Goal: Information Seeking & Learning: Stay updated

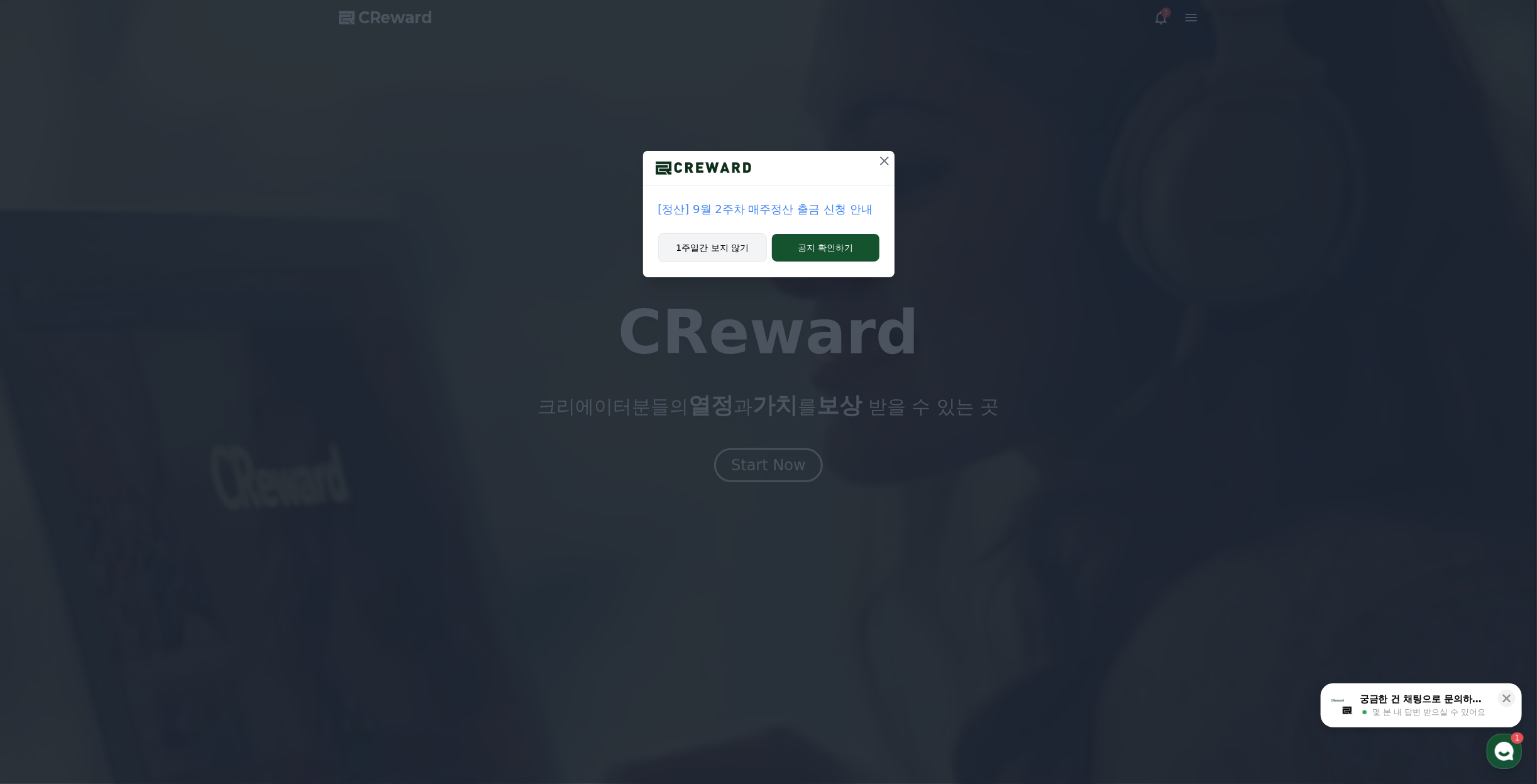
click at [699, 239] on button "1주일간 보지 않기" at bounding box center [712, 247] width 110 height 29
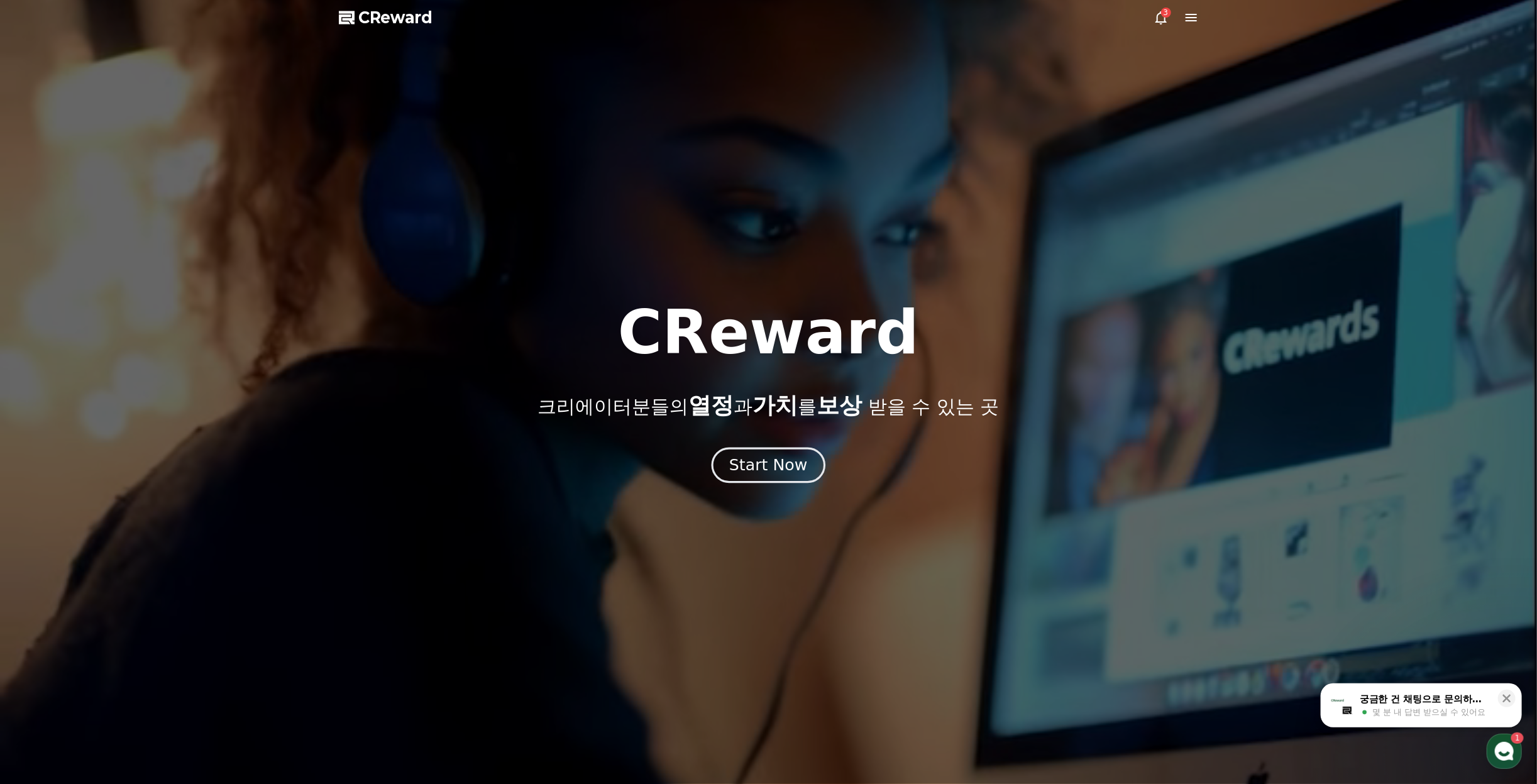
click at [787, 478] on button "Start Now" at bounding box center [768, 464] width 114 height 36
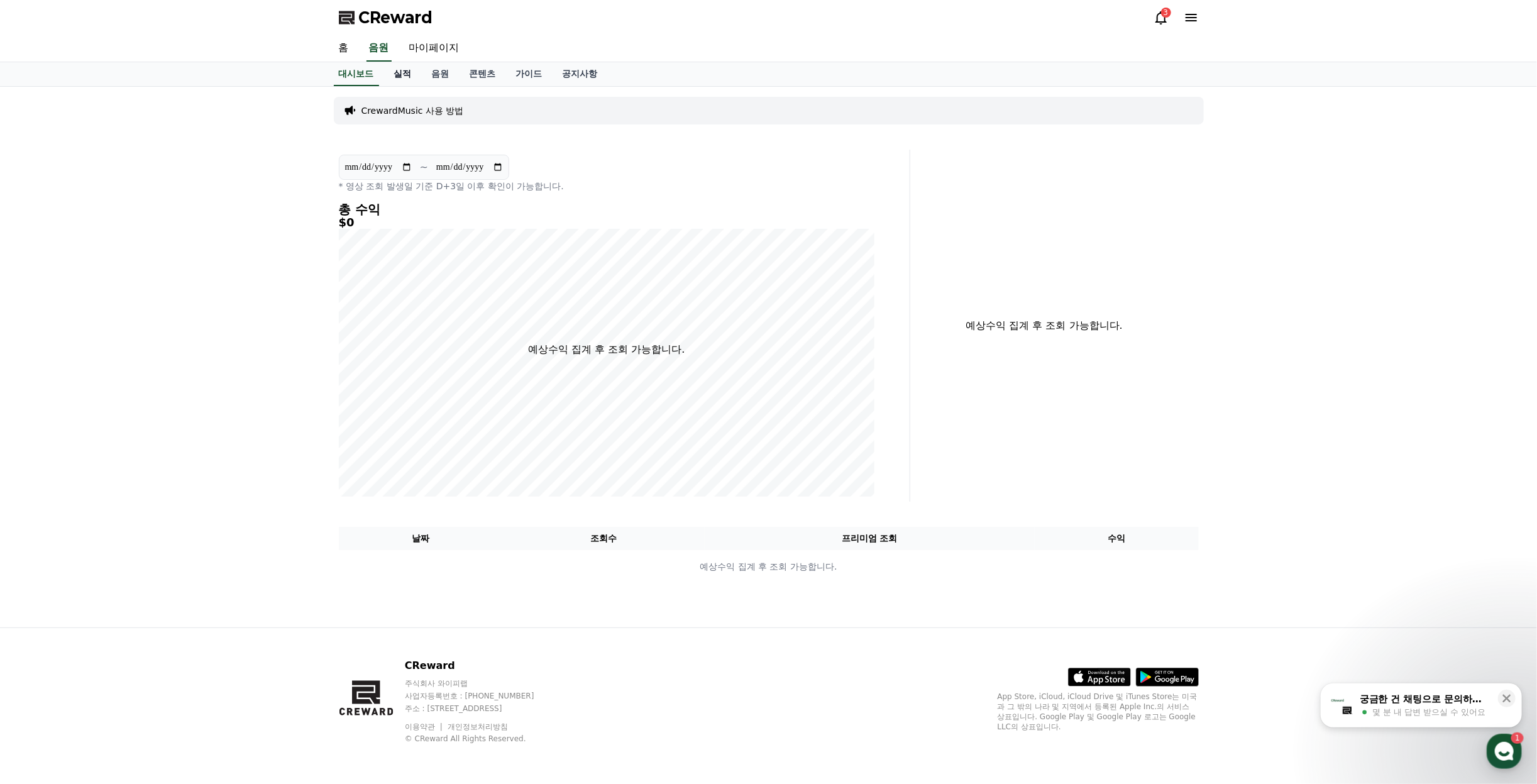
click at [390, 84] on link "실적" at bounding box center [403, 74] width 38 height 24
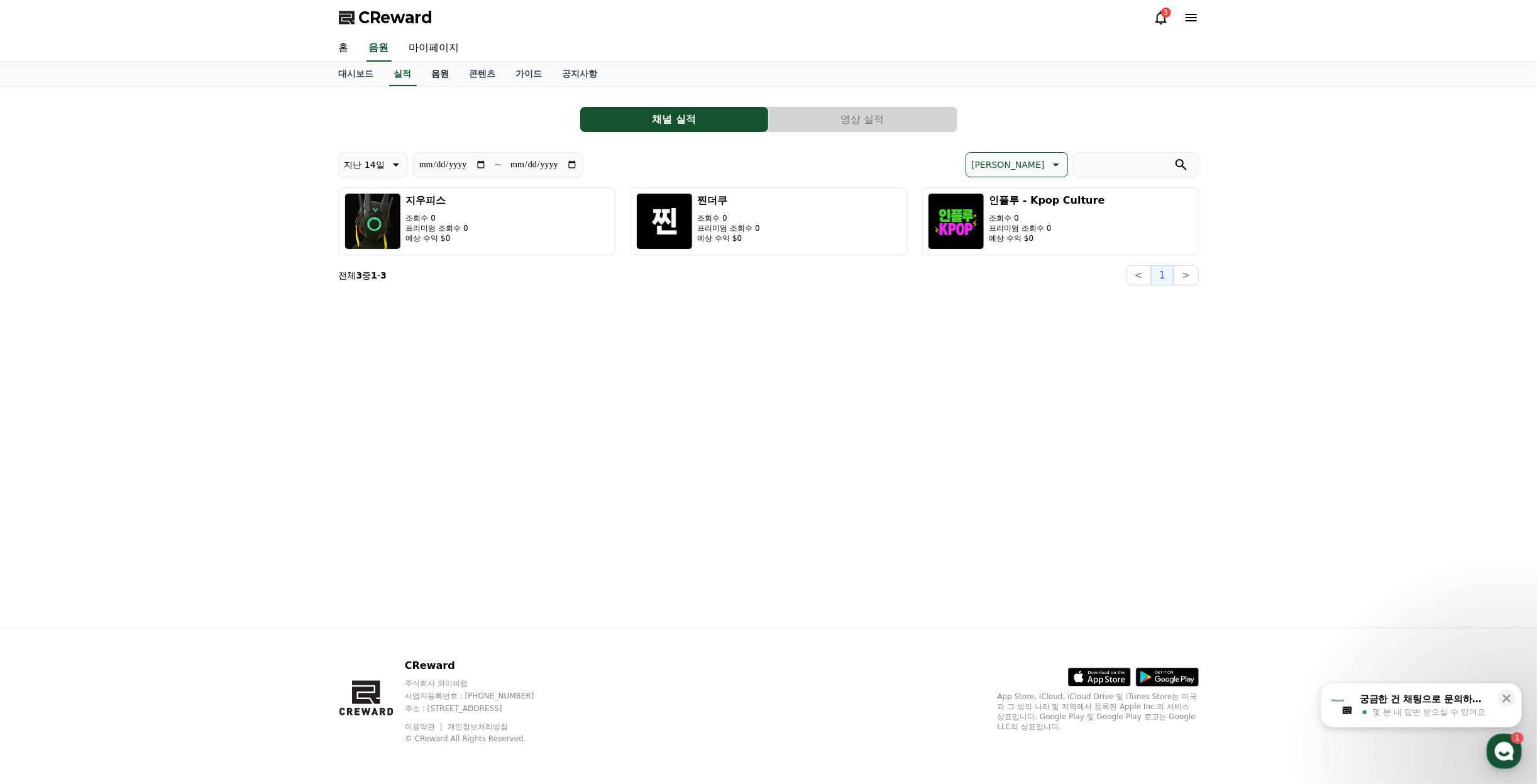
click at [426, 83] on link "음원" at bounding box center [441, 74] width 38 height 24
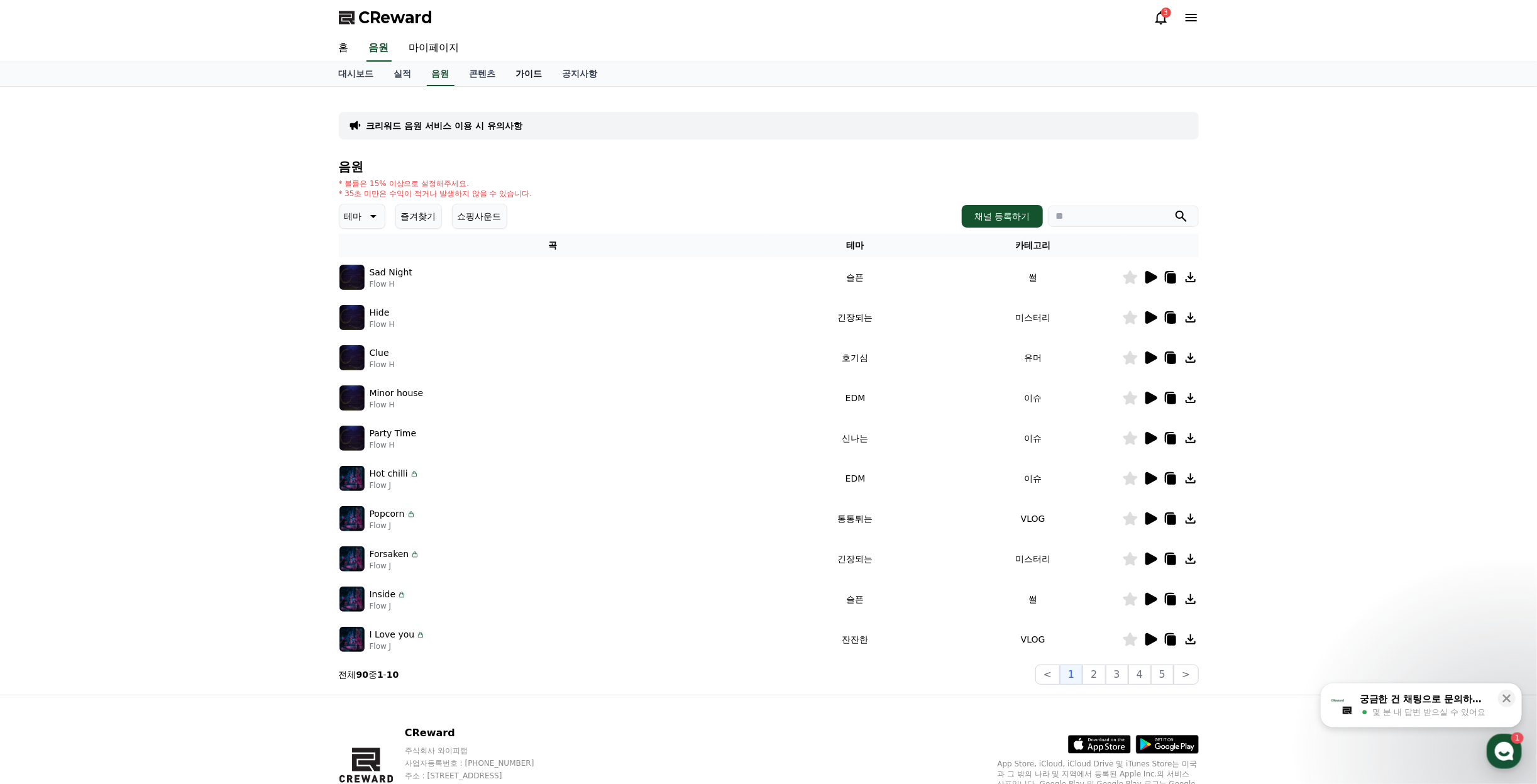
click at [510, 73] on link "가이드" at bounding box center [529, 74] width 46 height 24
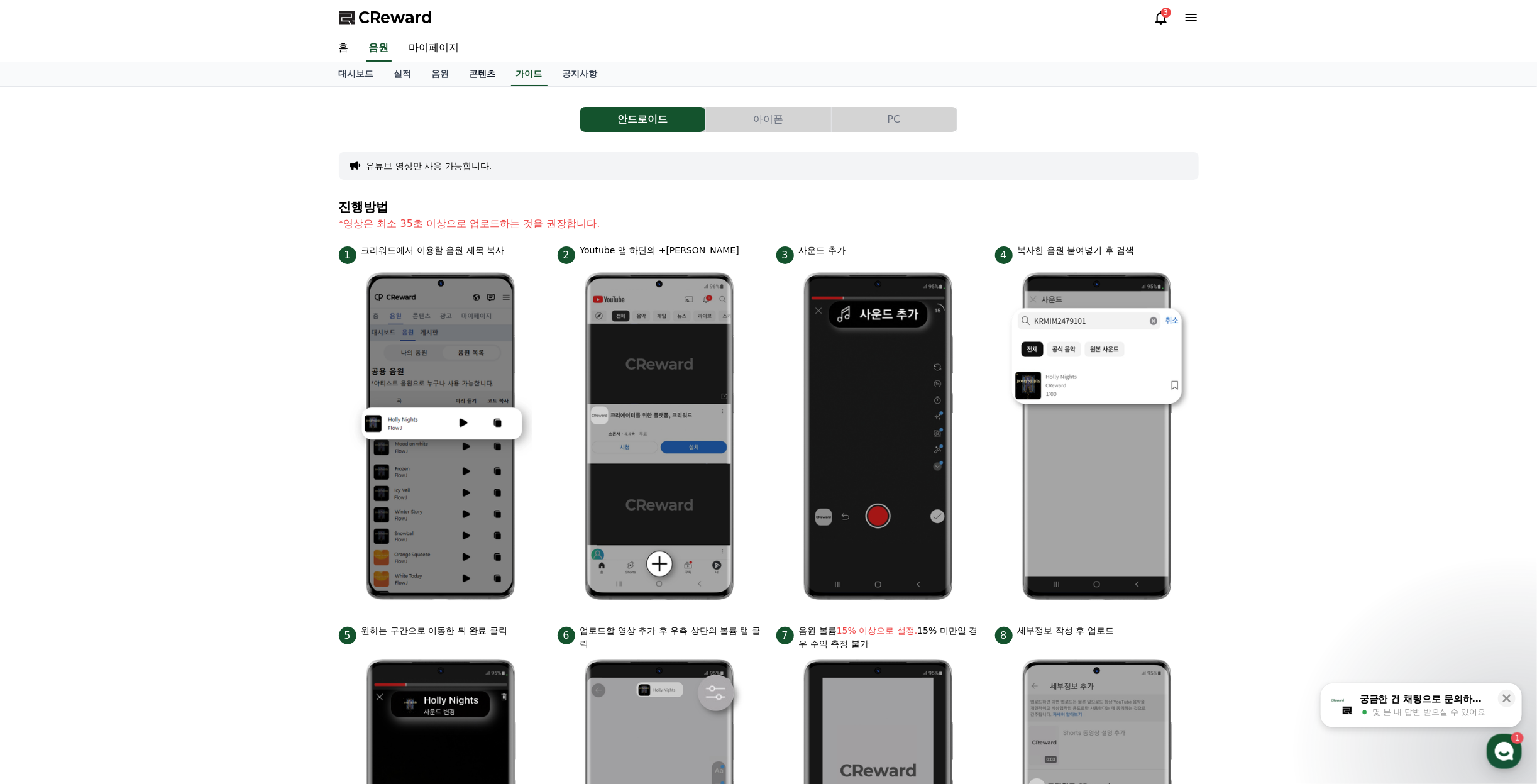
click at [484, 73] on link "콘텐츠" at bounding box center [482, 74] width 46 height 24
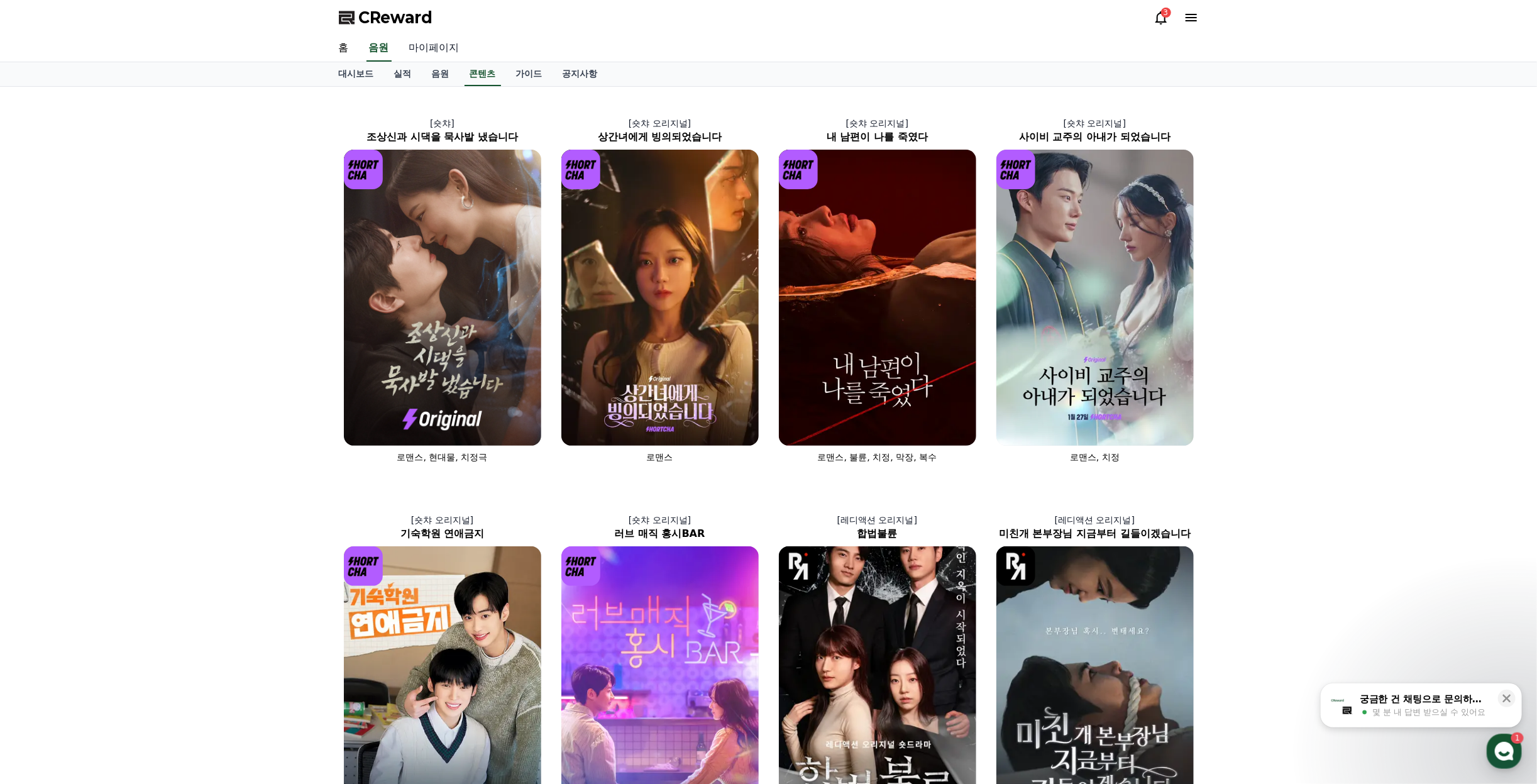
click at [432, 45] on link "마이페이지" at bounding box center [434, 48] width 70 height 26
select select "**********"
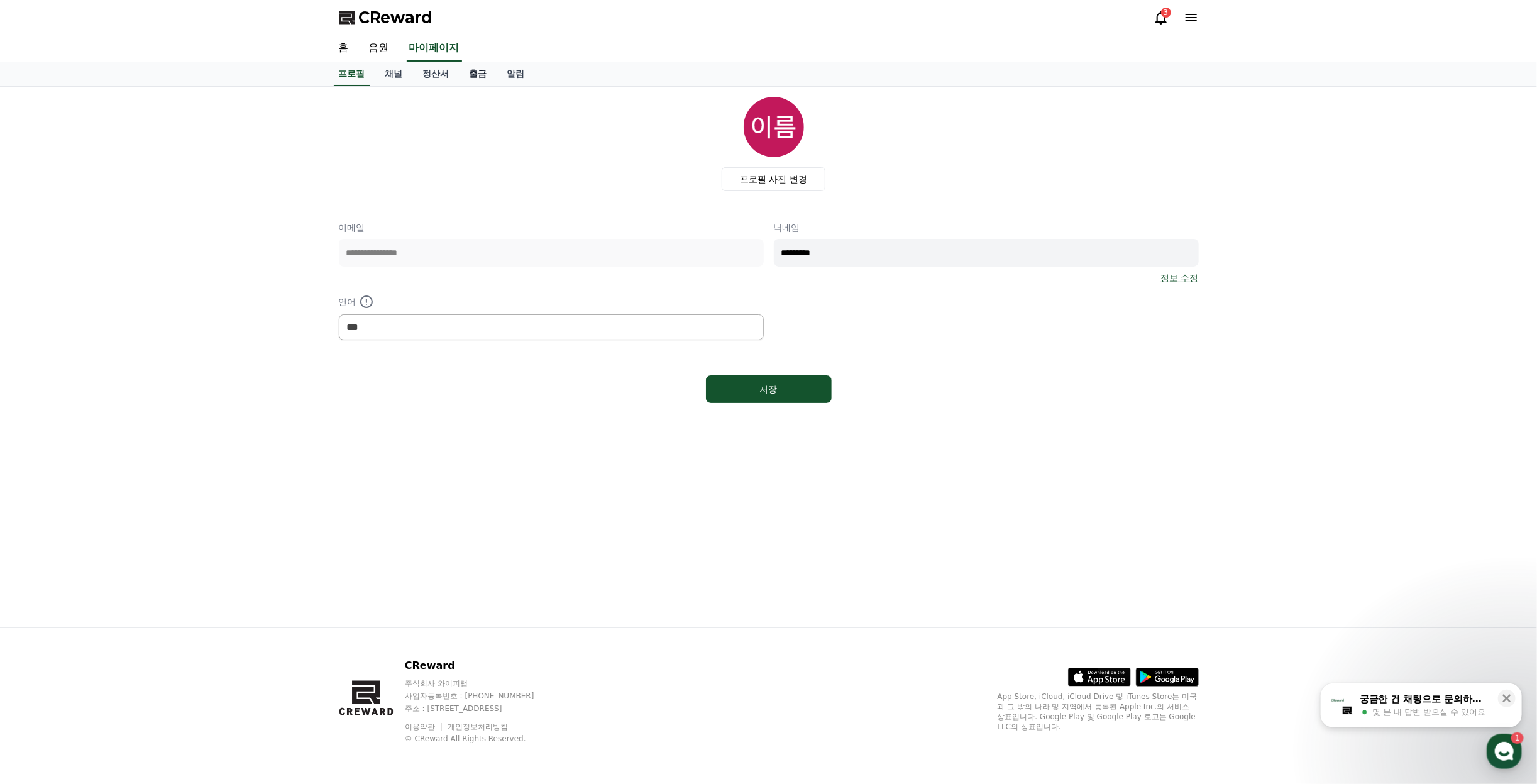
click at [470, 79] on link "출금" at bounding box center [479, 74] width 38 height 24
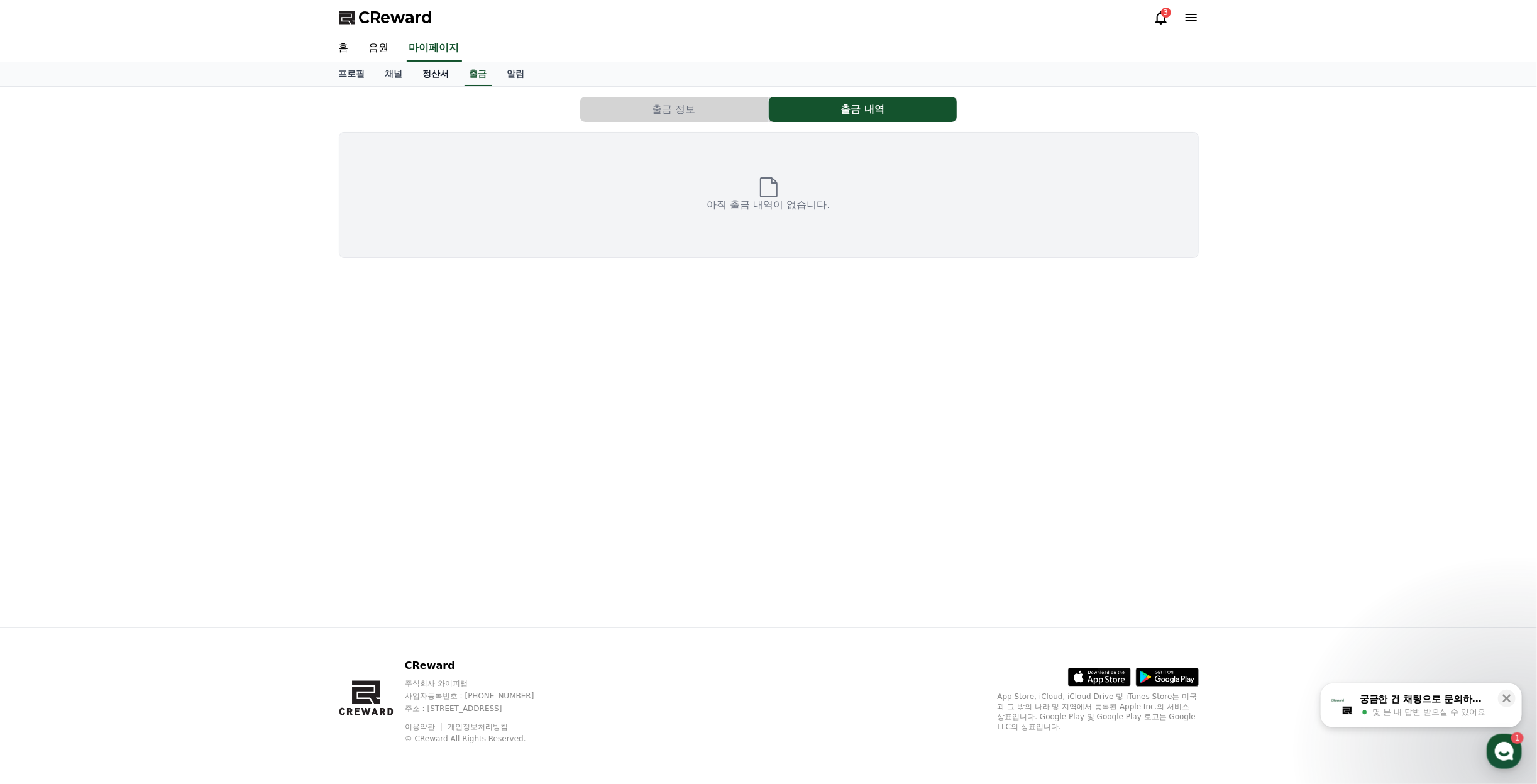
click at [423, 78] on link "정산서" at bounding box center [436, 74] width 46 height 24
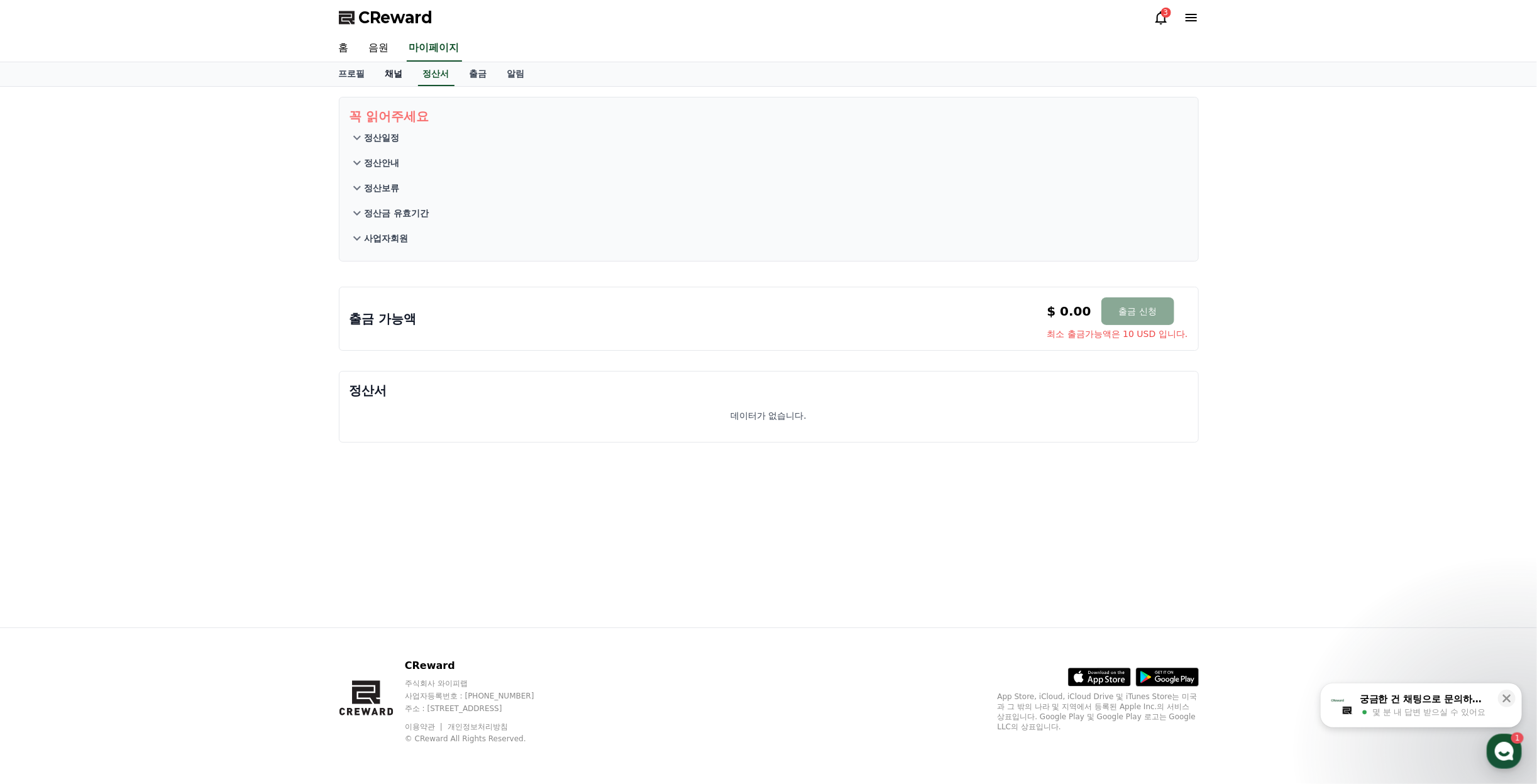
click at [401, 72] on link "채널" at bounding box center [394, 74] width 38 height 24
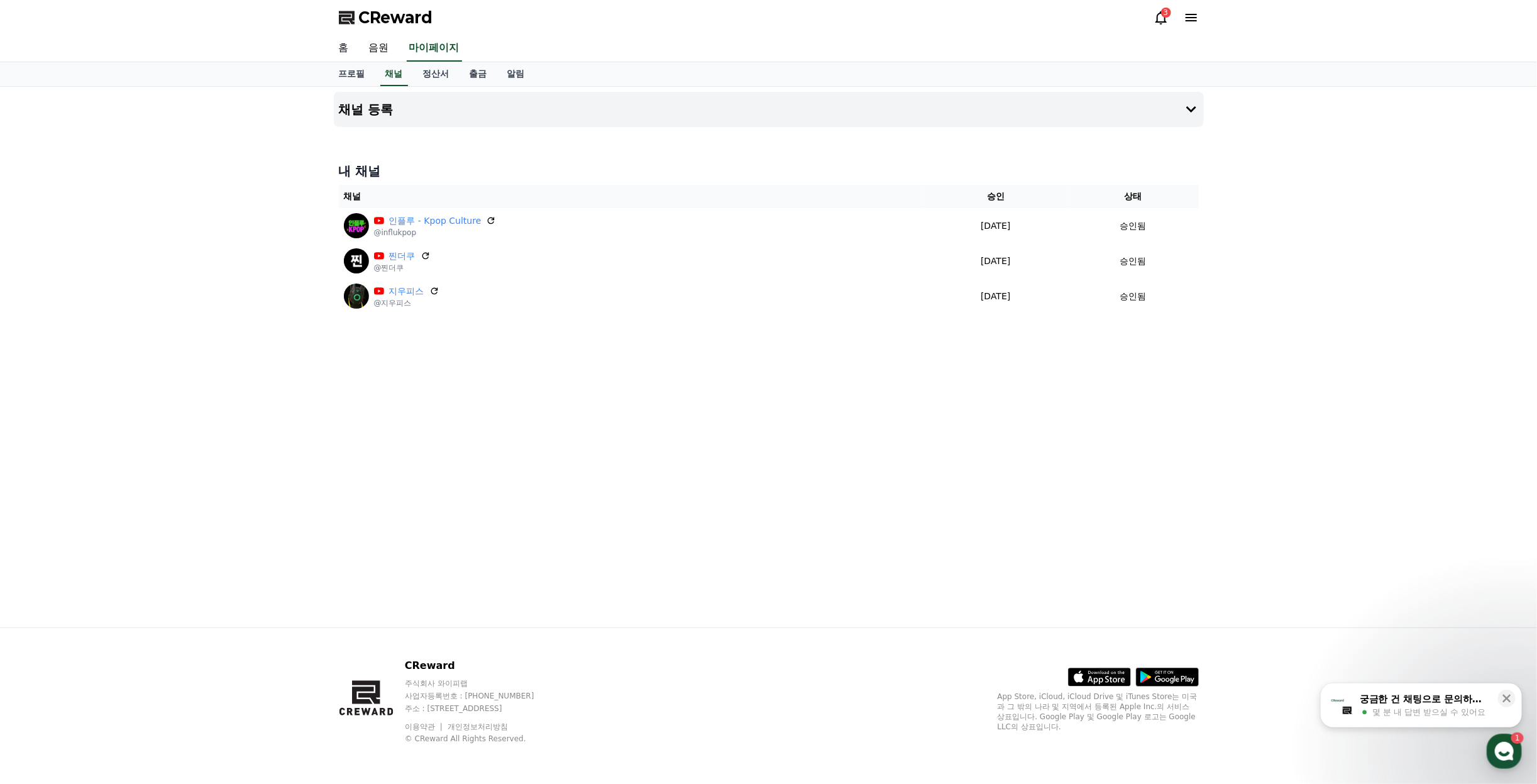
click at [348, 45] on link "홈" at bounding box center [344, 48] width 30 height 26
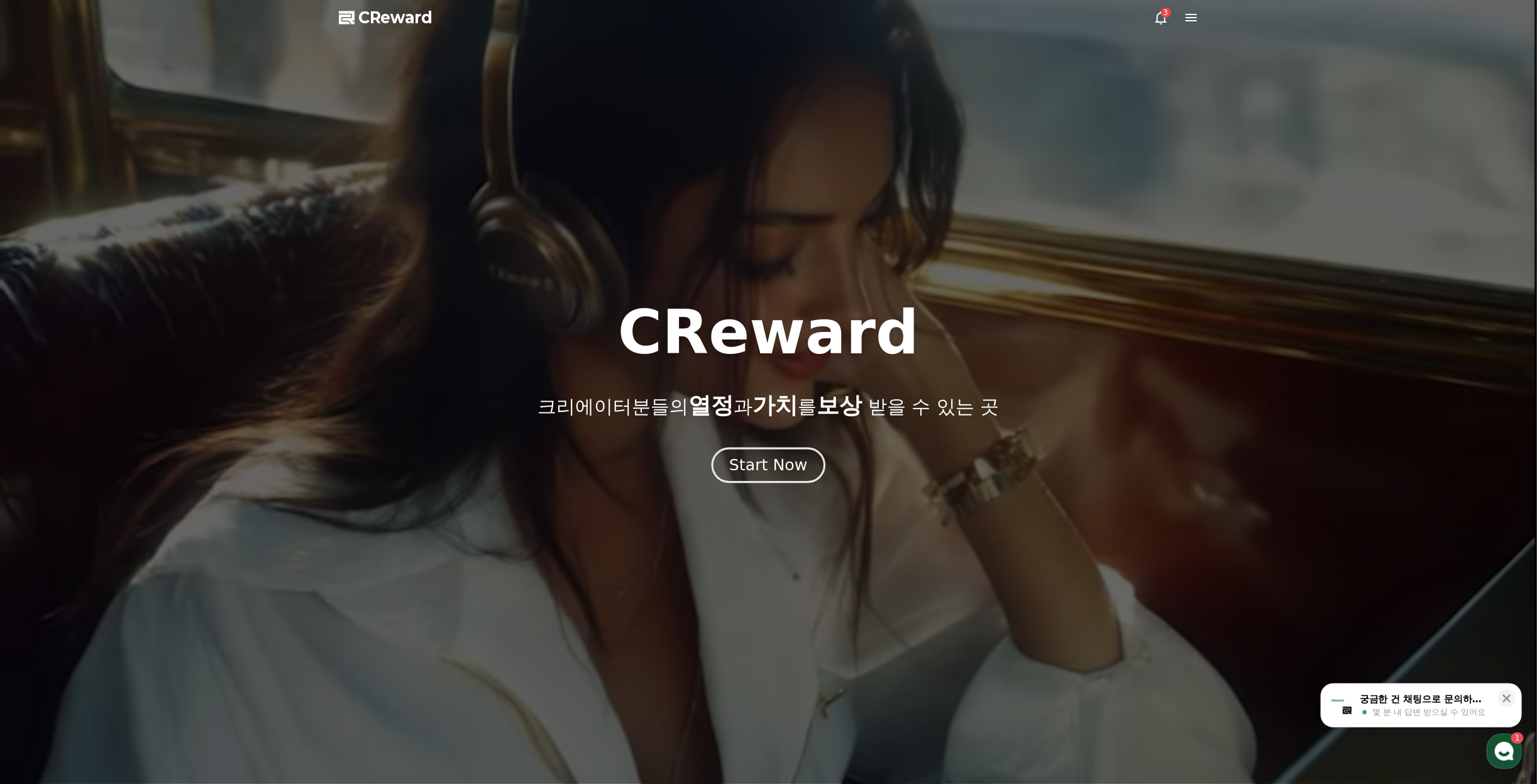
click at [776, 458] on div "Start Now" at bounding box center [768, 465] width 78 height 21
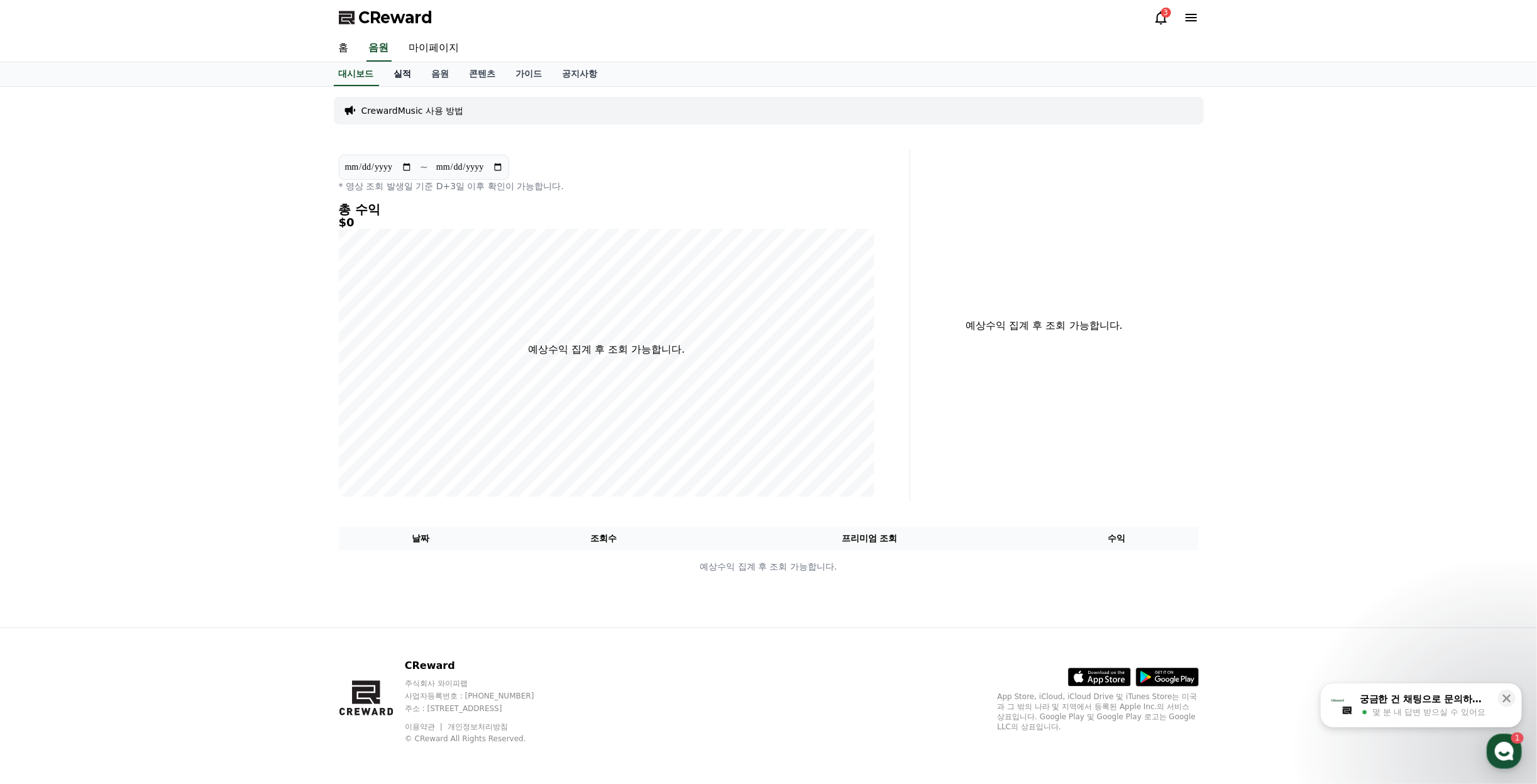
click at [403, 76] on link "실적" at bounding box center [403, 74] width 38 height 24
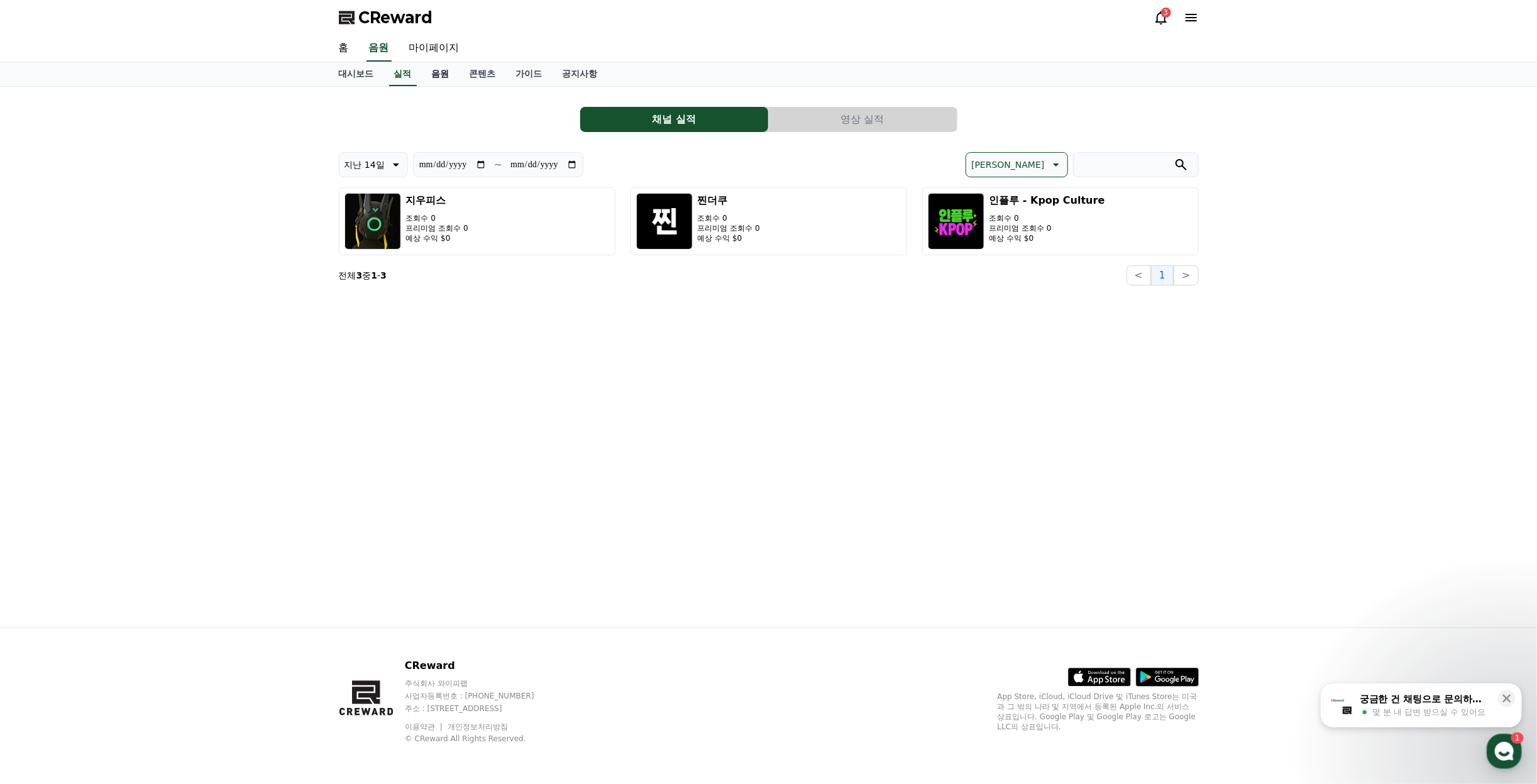
click at [441, 69] on link "음원" at bounding box center [441, 74] width 38 height 24
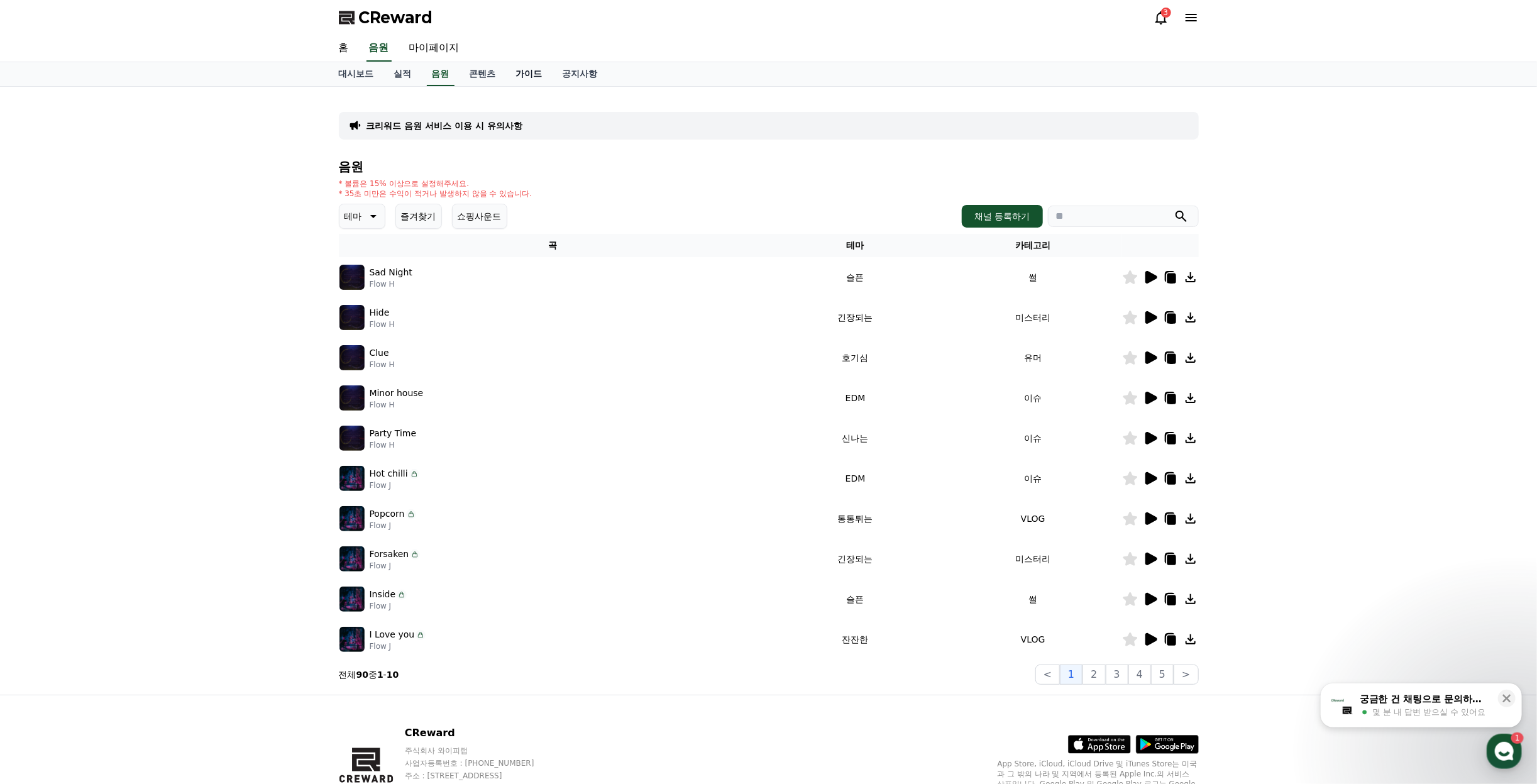
click at [508, 74] on link "가이드" at bounding box center [529, 74] width 46 height 24
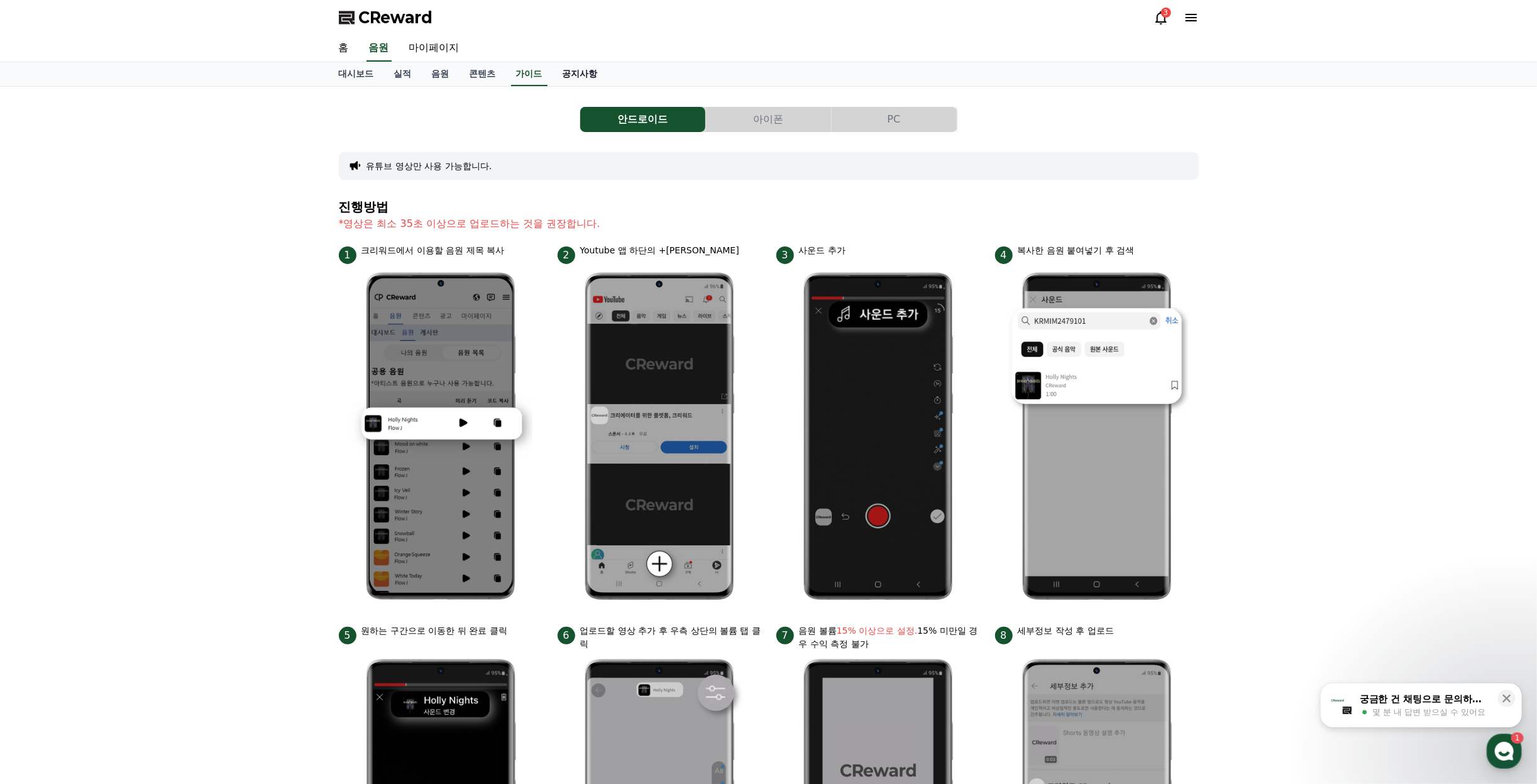
click at [582, 71] on link "공지사항" at bounding box center [580, 74] width 55 height 24
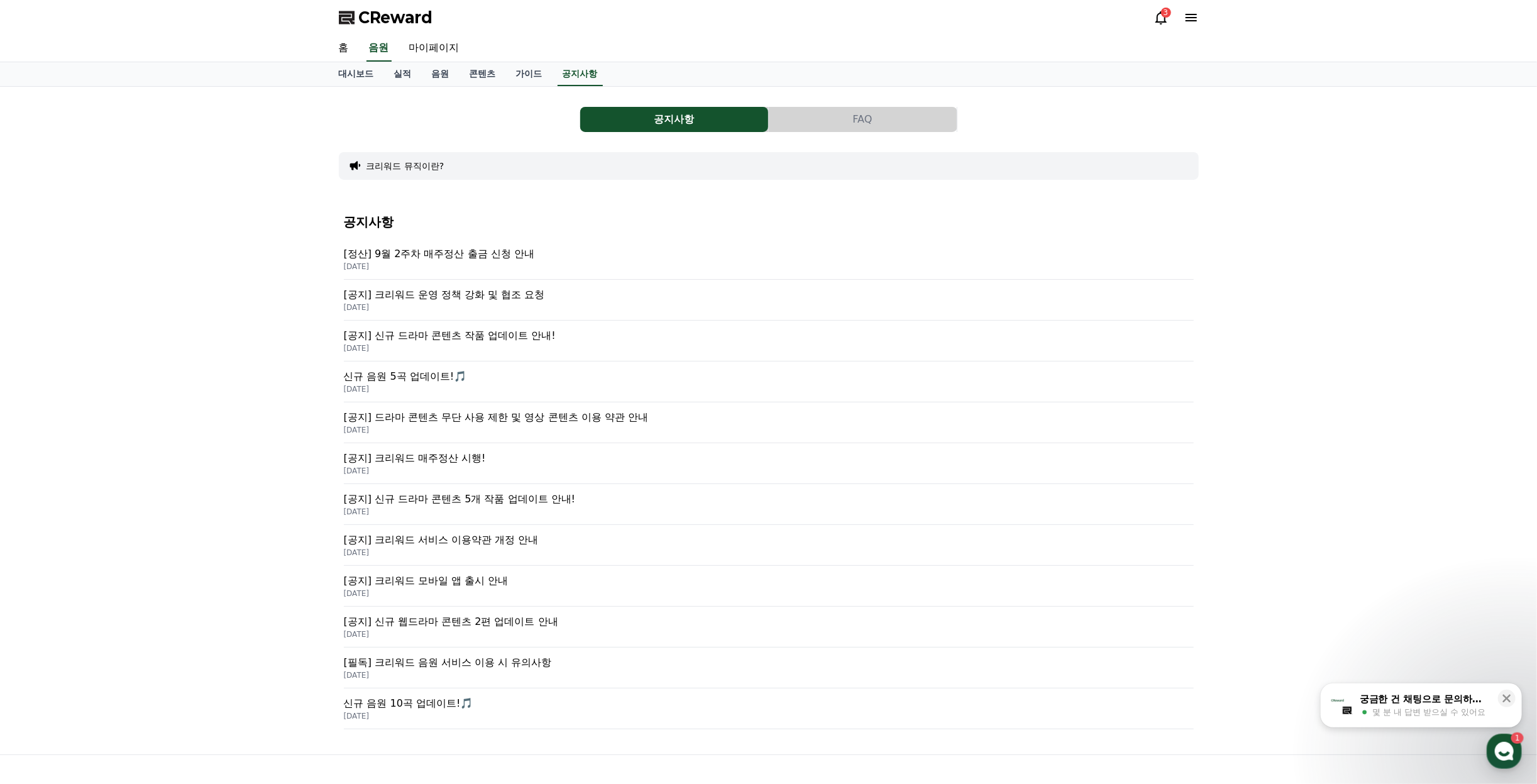
click at [447, 280] on div "[공지] 크리워드 운영 정책 강화 및 협조 요청 [DATE]" at bounding box center [768, 300] width 850 height 41
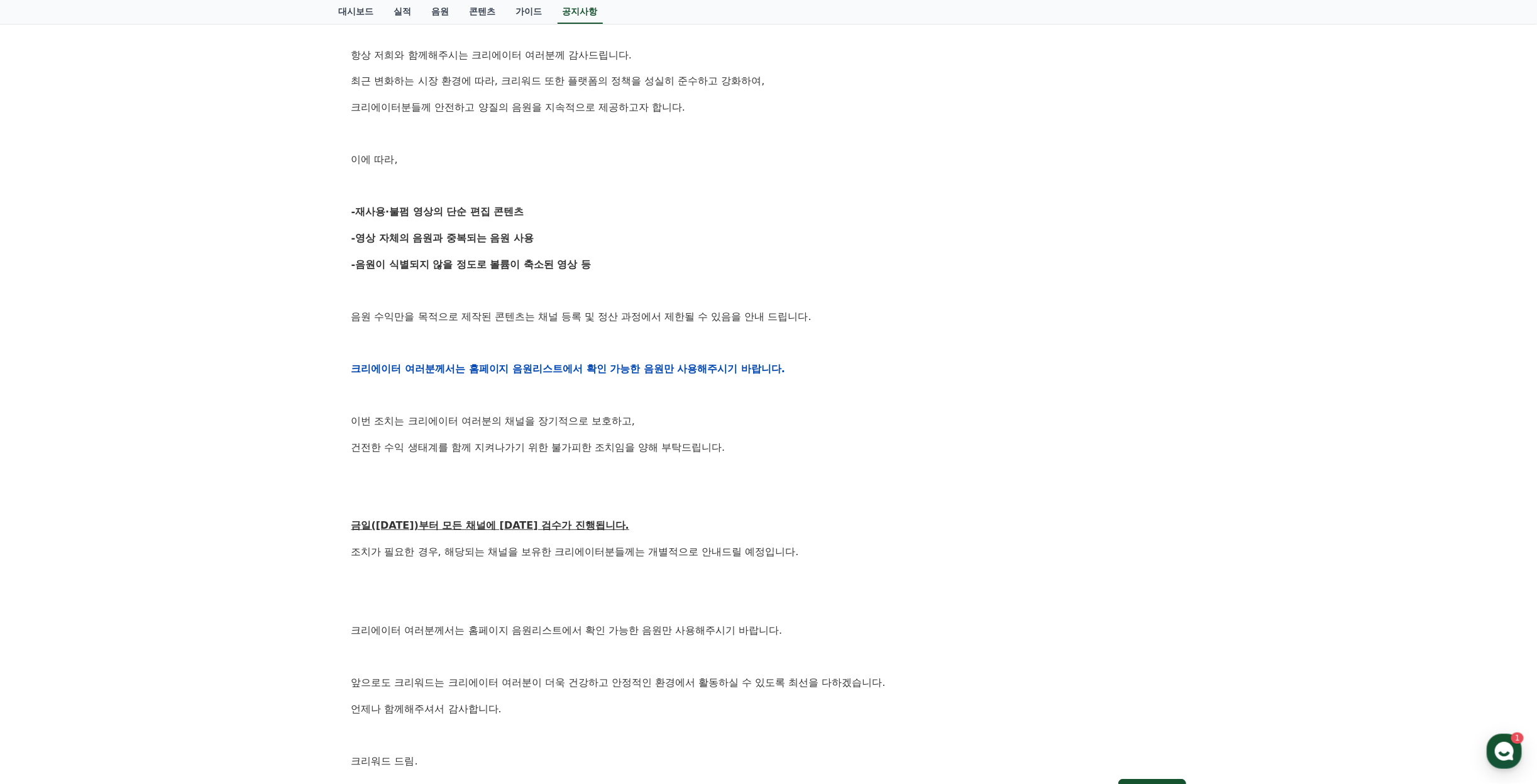
scroll to position [23, 0]
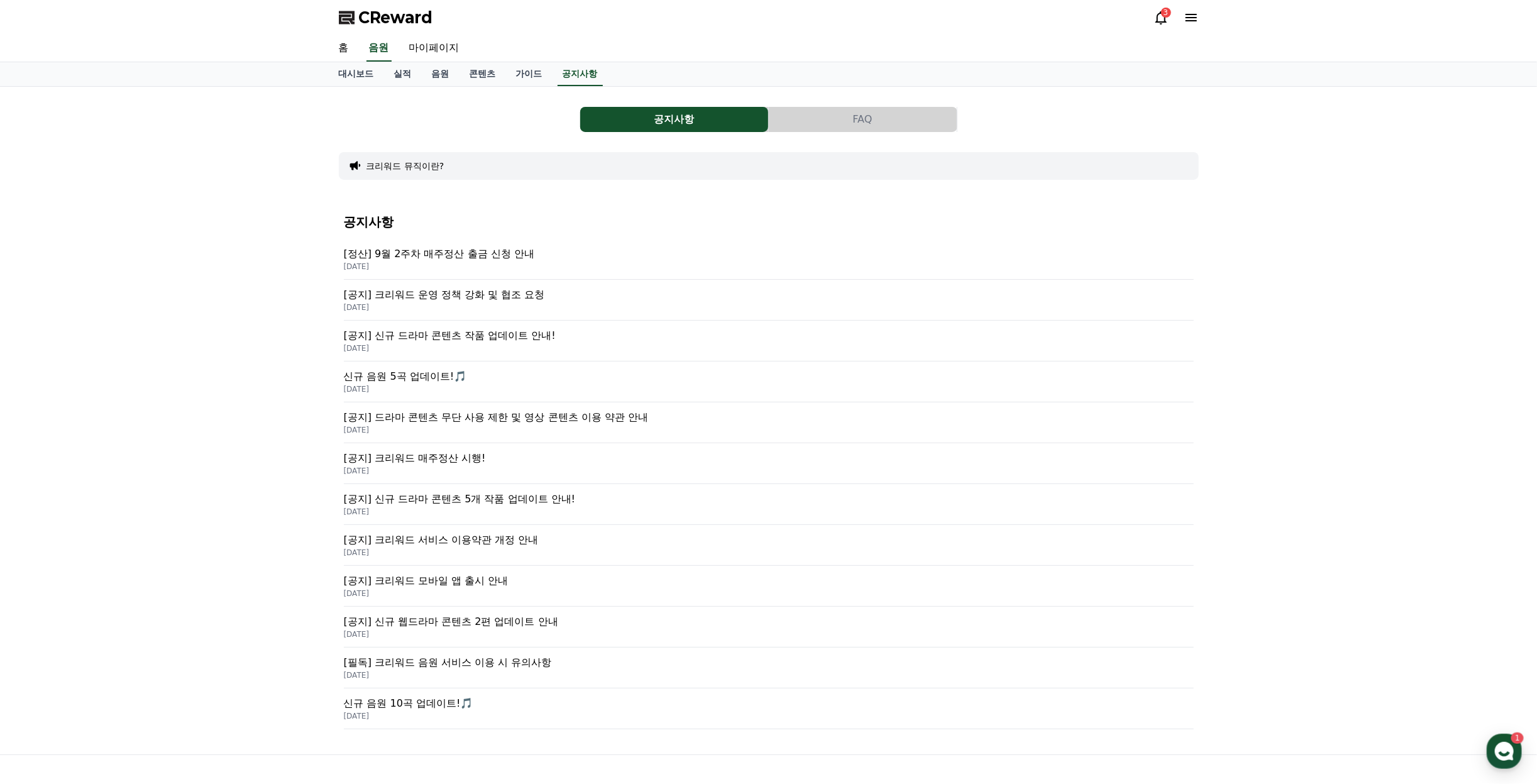
click at [469, 244] on div "[정산] 9월 2주차 매주정산 출금 신청 안내 [DATE]" at bounding box center [768, 260] width 850 height 41
click at [357, 67] on link "대시보드" at bounding box center [356, 74] width 55 height 24
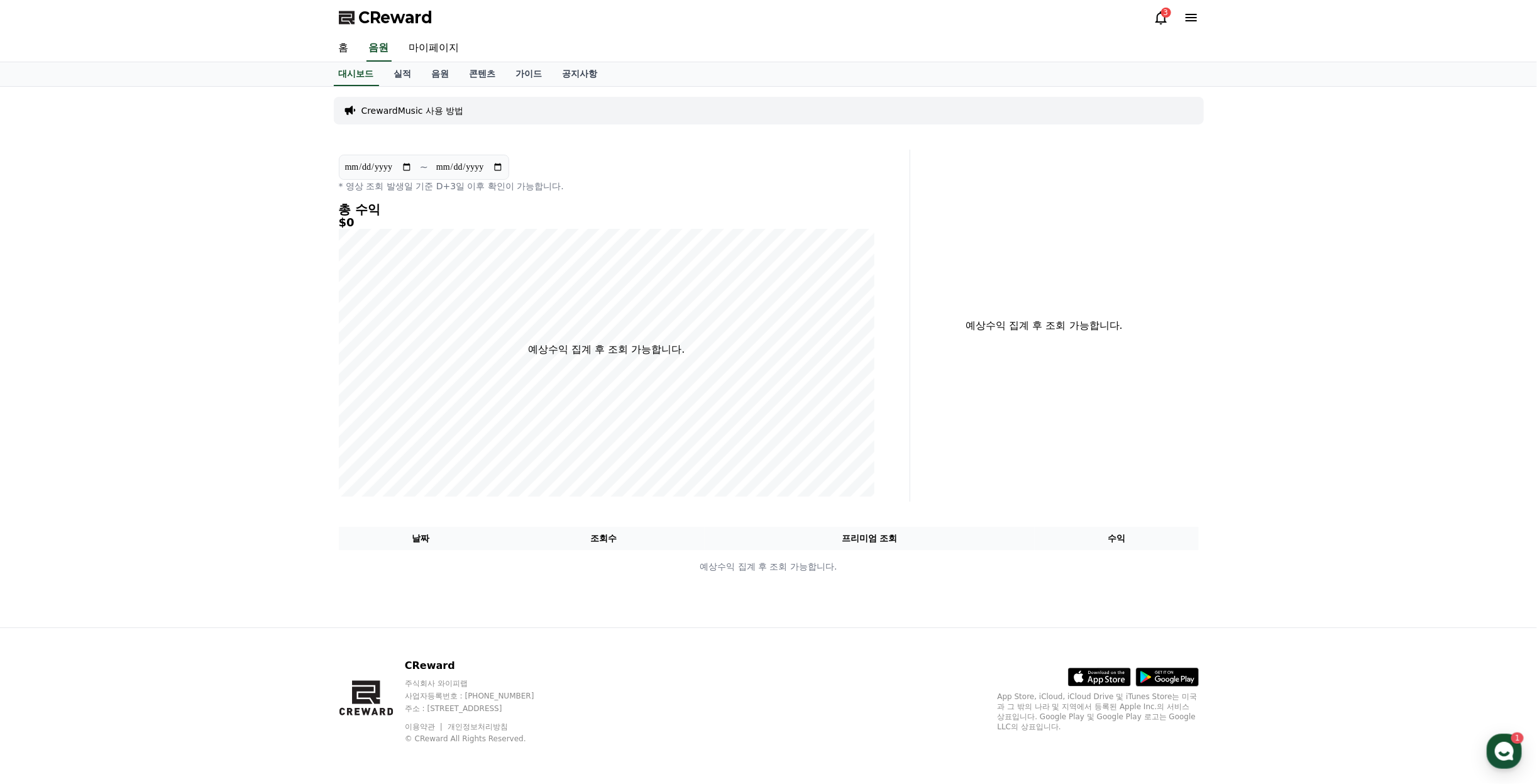
drag, startPoint x: 1420, startPoint y: 16, endPoint x: 1408, endPoint y: 0, distance: 20.0
click at [1411, 8] on div "CReward 3" at bounding box center [768, 17] width 1537 height 36
